Goal: Task Accomplishment & Management: Use online tool/utility

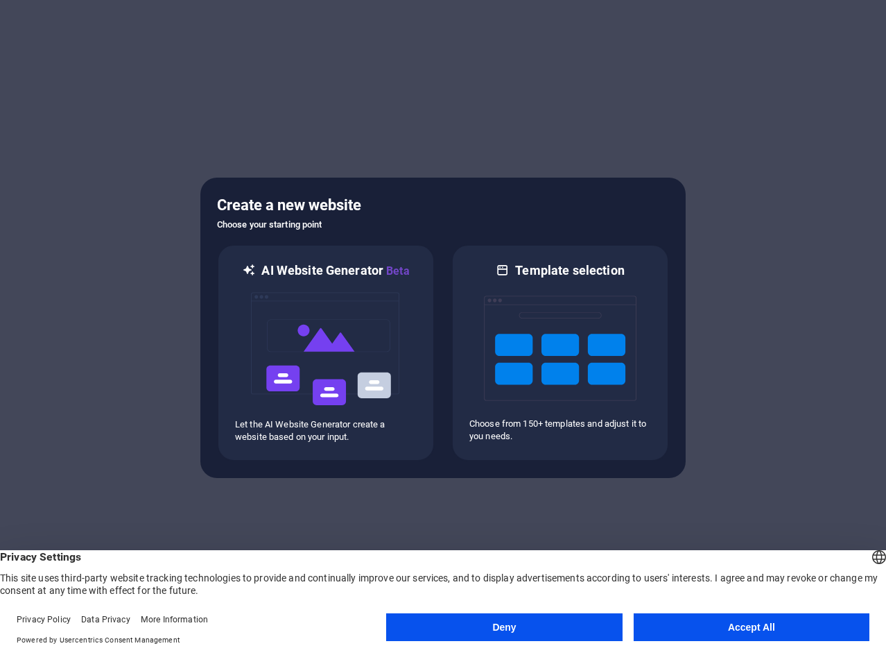
click at [556, 621] on button "Deny" at bounding box center [504, 627] width 236 height 28
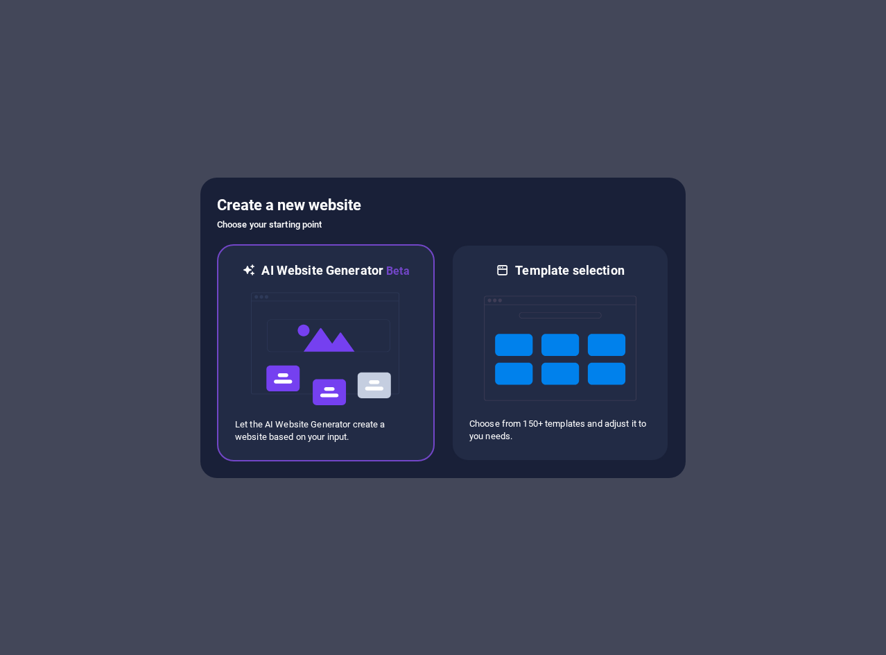
click at [319, 380] on img at bounding box center [326, 348] width 153 height 139
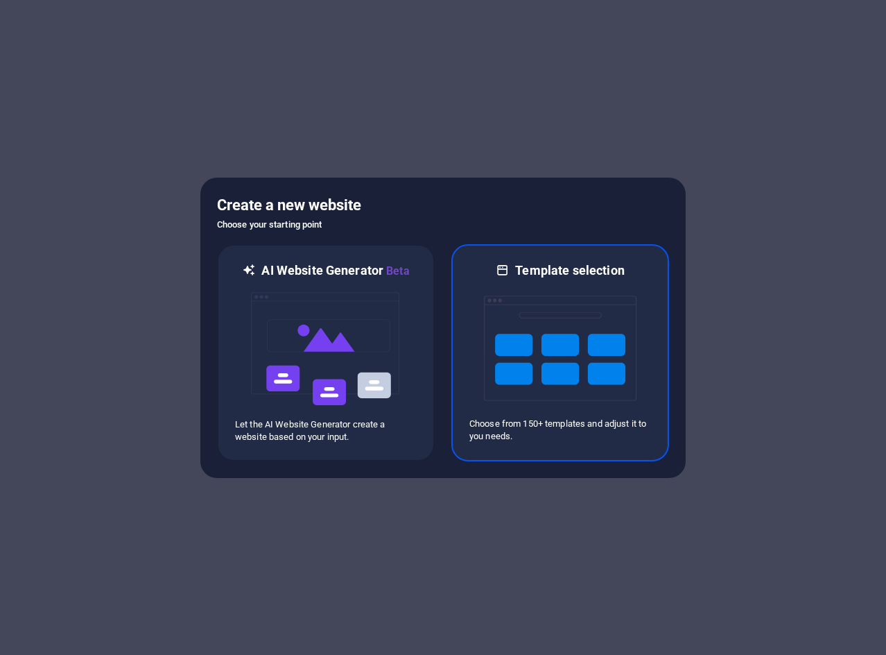
click at [530, 359] on img at bounding box center [560, 348] width 153 height 139
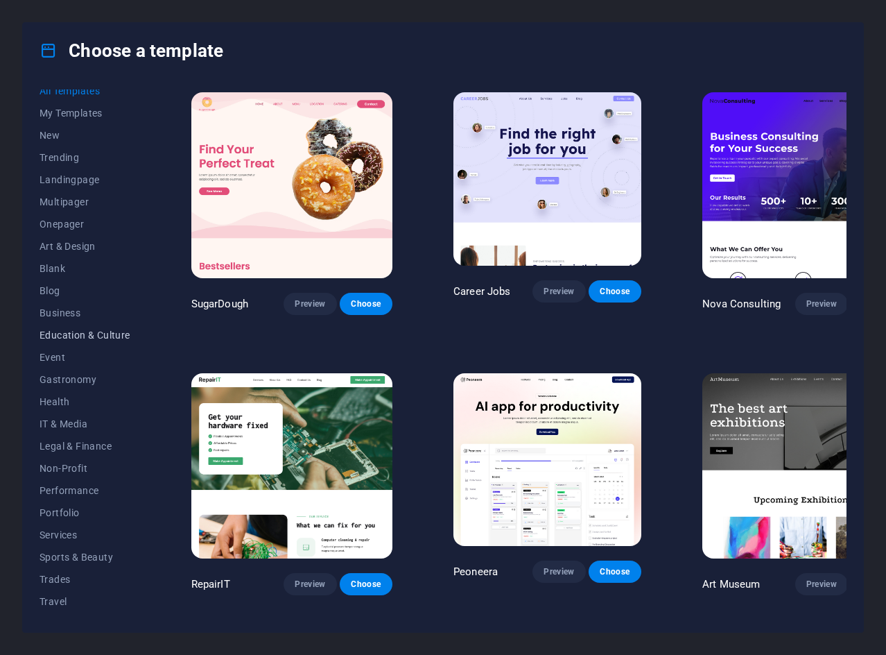
scroll to position [29, 0]
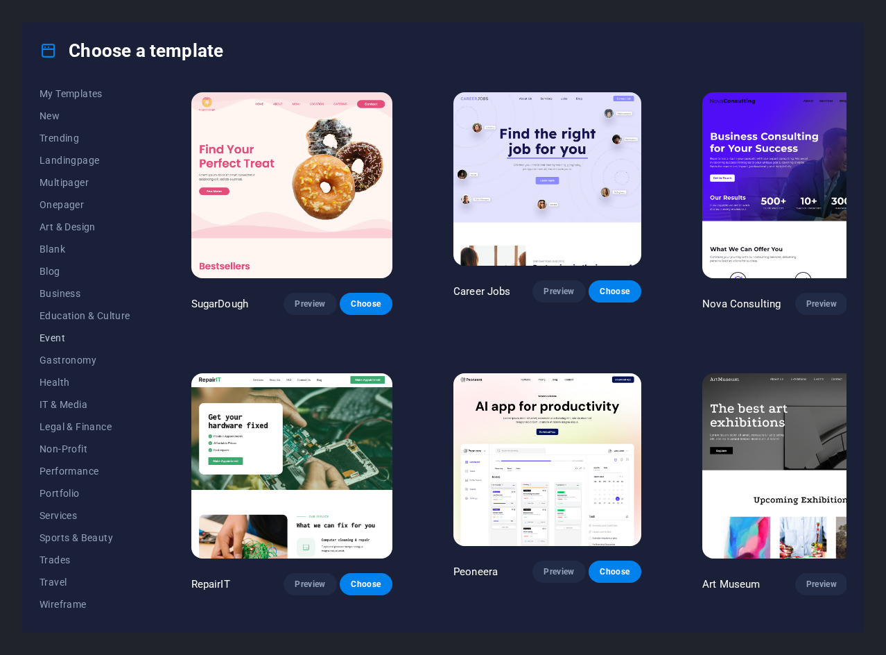
click at [71, 342] on span "Event" at bounding box center [85, 337] width 91 height 11
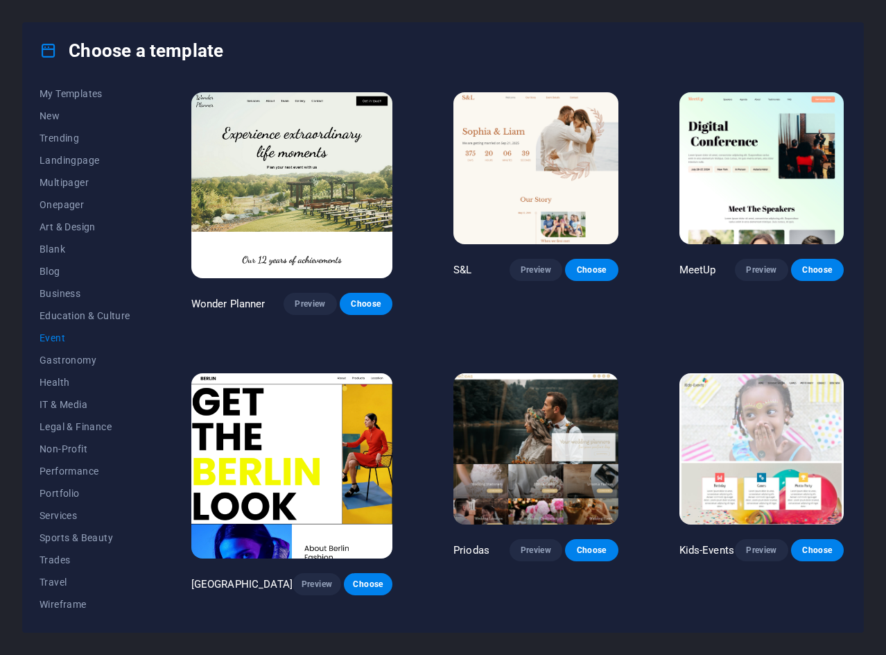
click at [242, 95] on img at bounding box center [291, 185] width 201 height 186
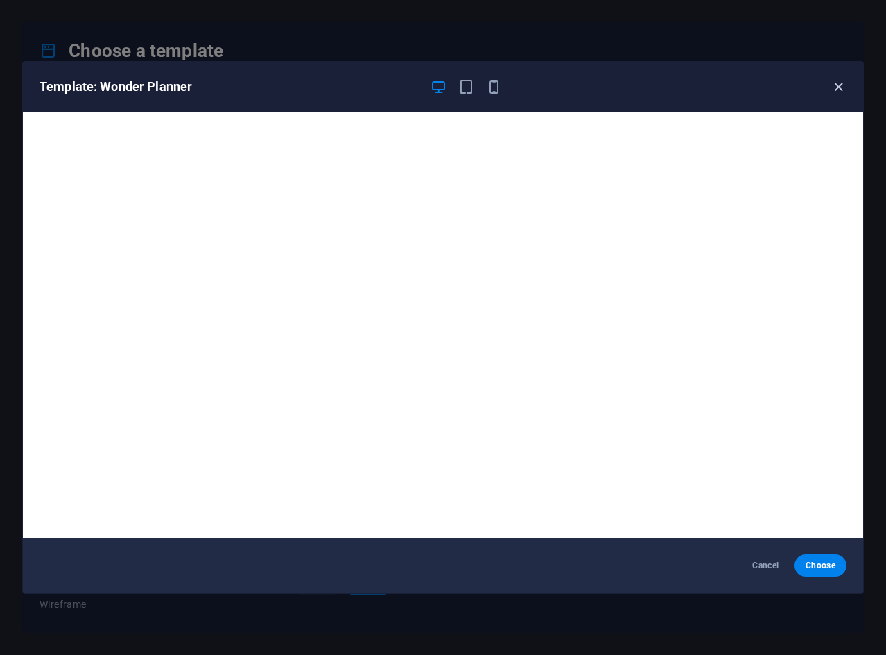
click at [843, 89] on icon "button" at bounding box center [839, 87] width 16 height 16
